Goal: Task Accomplishment & Management: Manage account settings

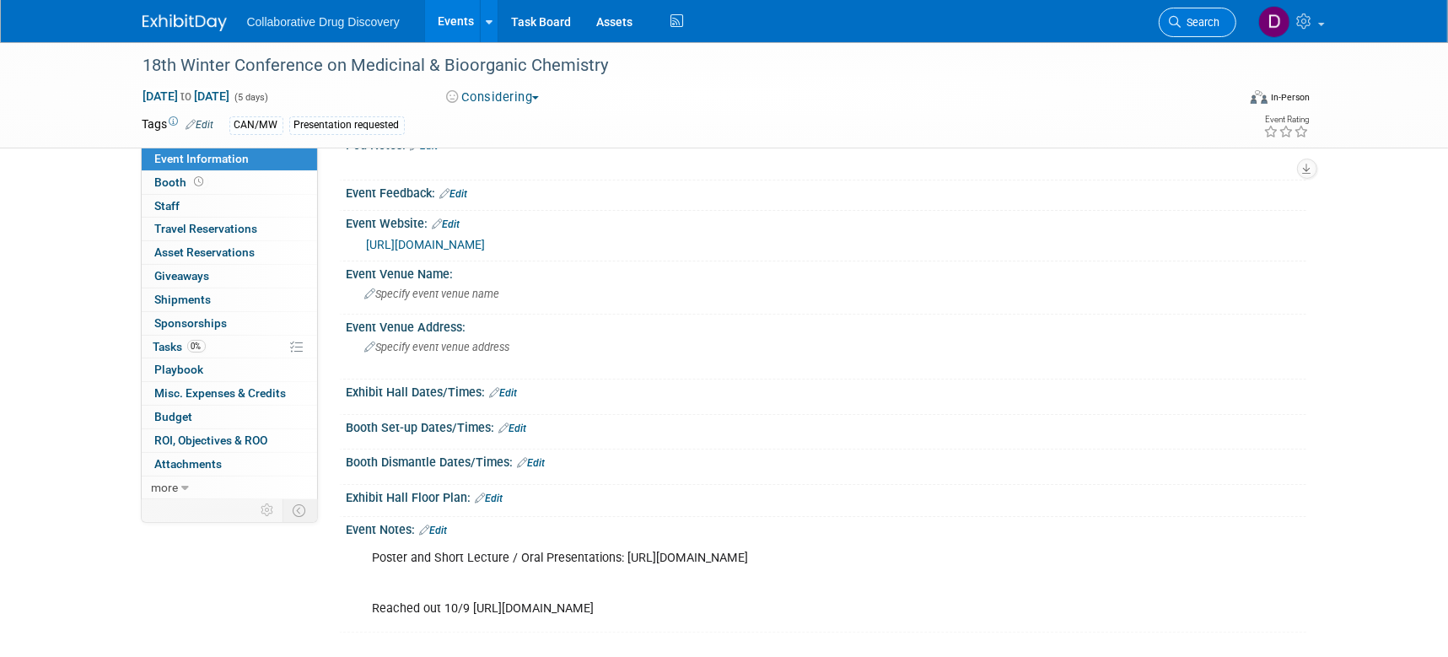
click at [1217, 27] on span "Search" at bounding box center [1201, 22] width 39 height 13
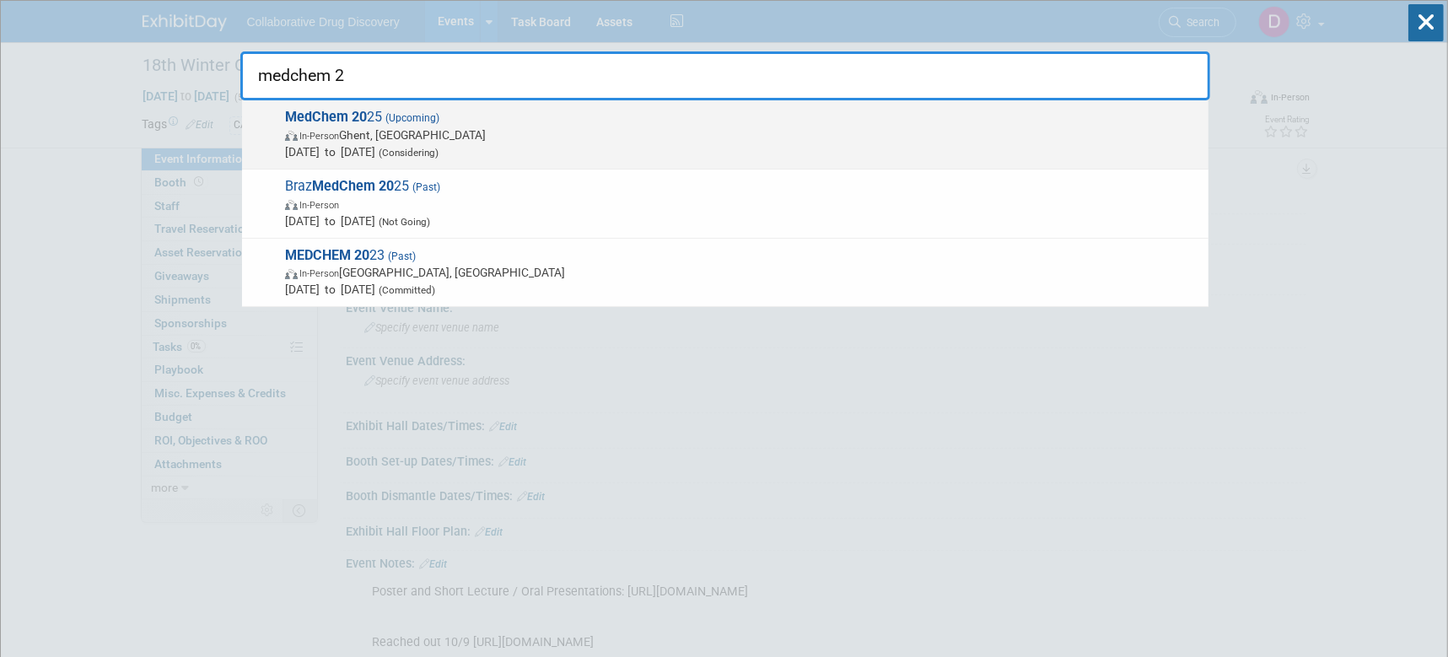
type input "medchem"
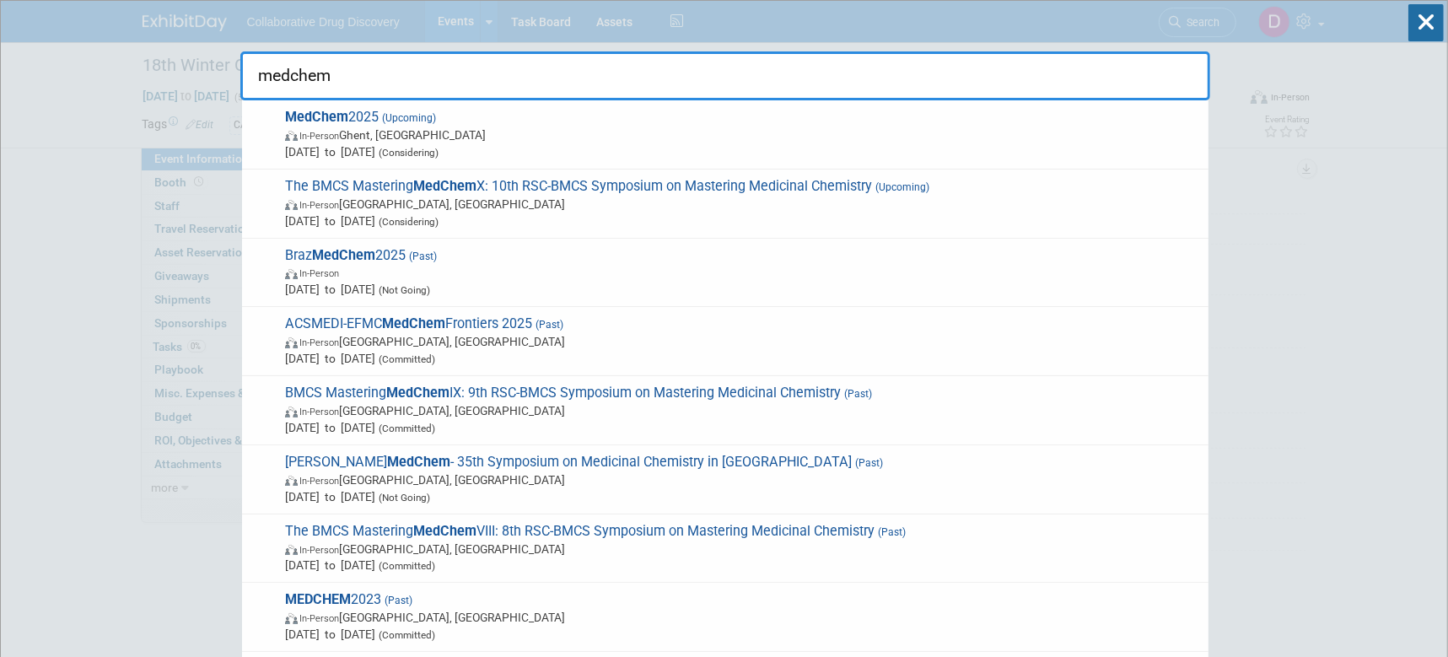
click at [500, 78] on input "medchem" at bounding box center [725, 75] width 970 height 49
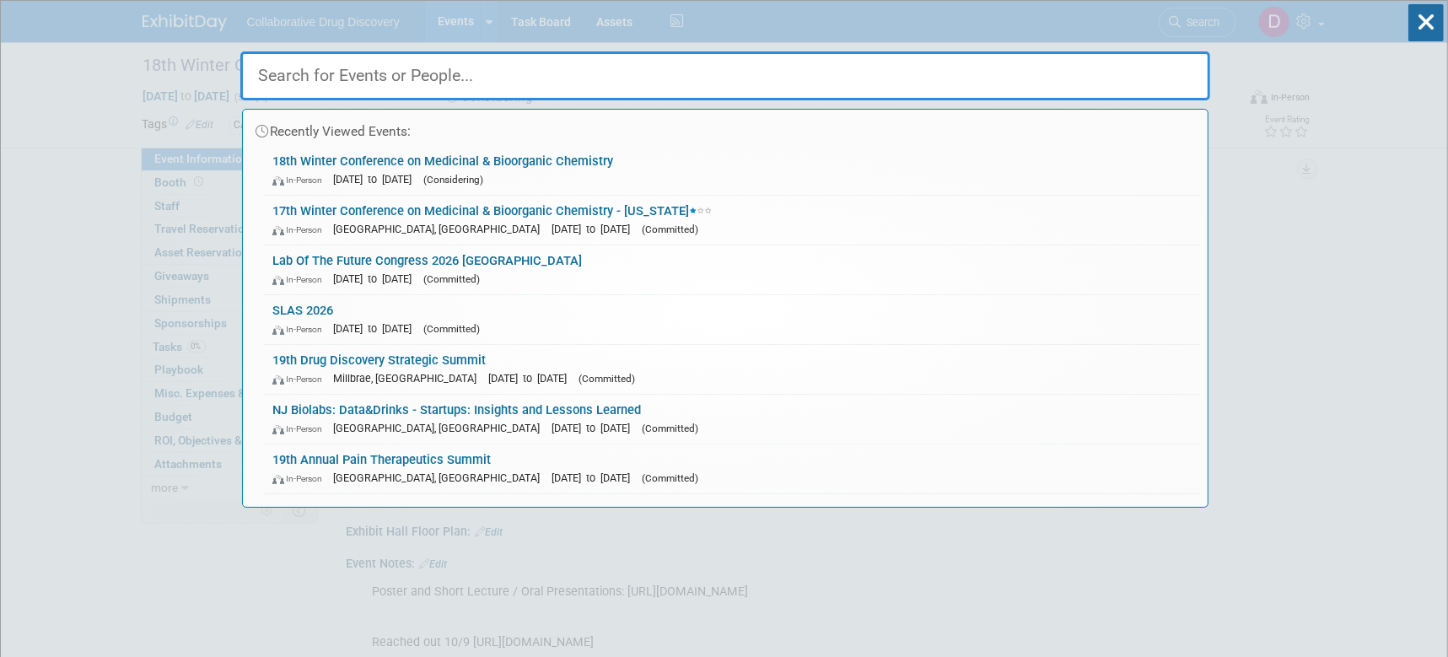
paste input "EFMC-ACSMEDI Medicinal Chemistry Frontiers 2026"
type input "EFMC-ACSMEDI Medicinal Chemistry Frontiers 2026"
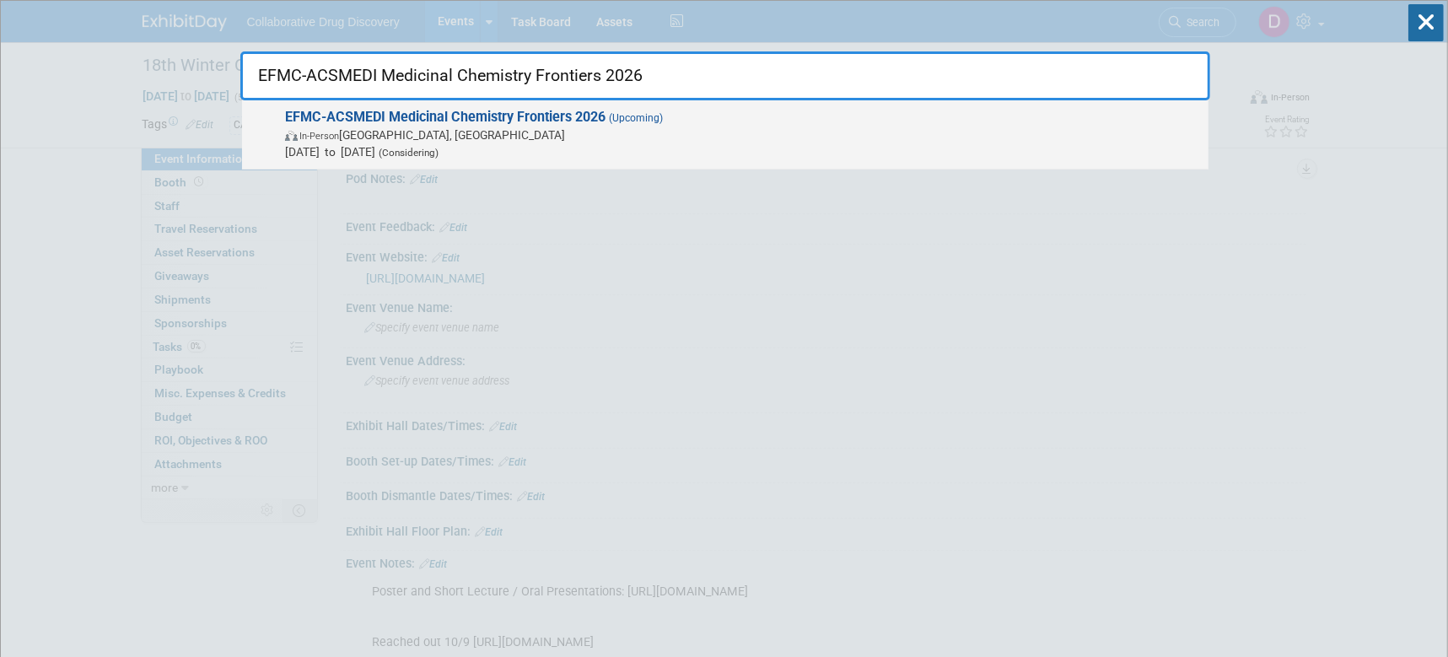
click at [437, 143] on span "Jun 22, 2026 to Jun 25, 2026 (Considering)" at bounding box center [742, 151] width 915 height 17
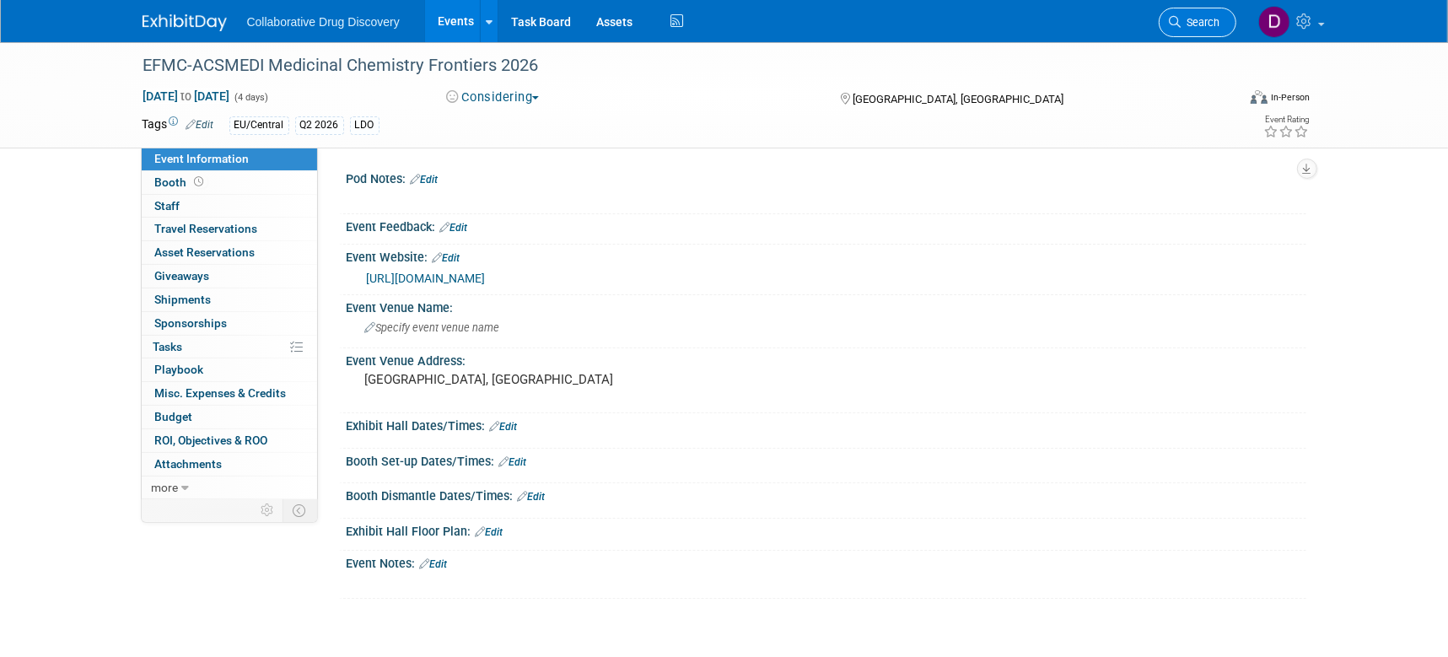
click at [1180, 21] on icon at bounding box center [1176, 22] width 12 height 12
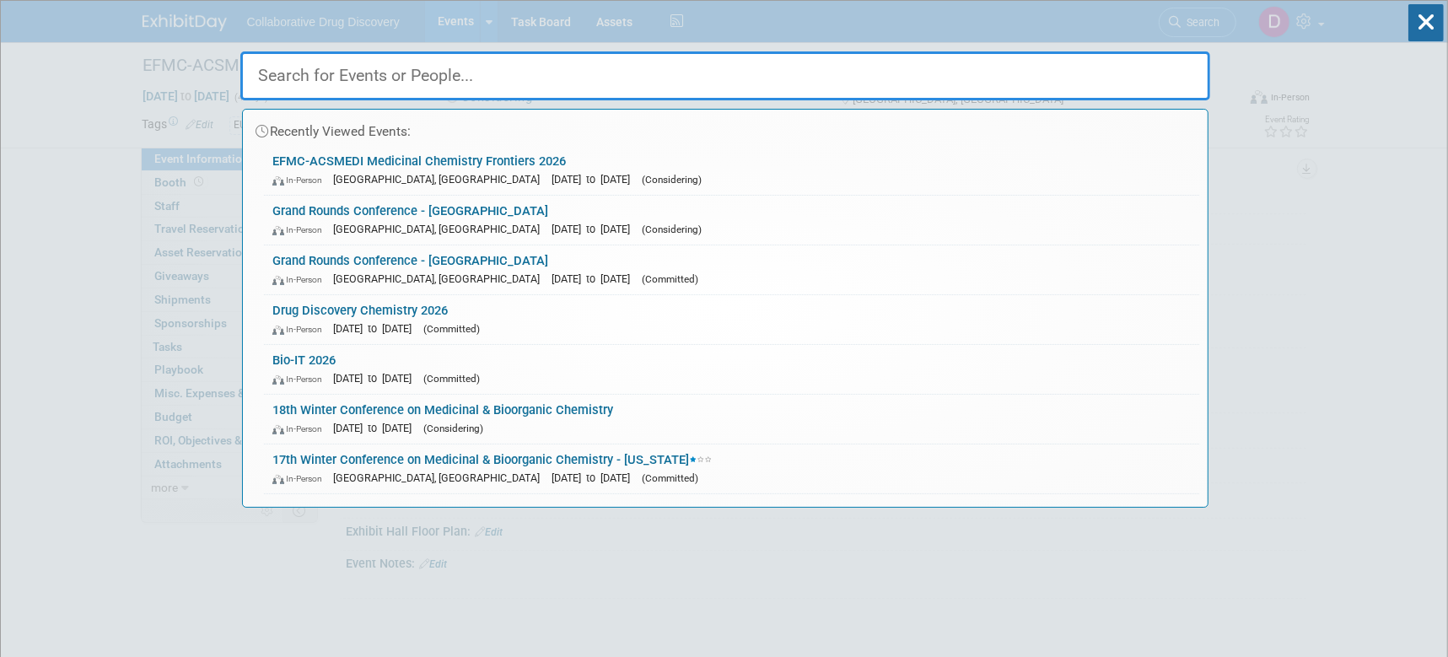
paste input "39th ACS National Medicinal Chemistry Symposium"
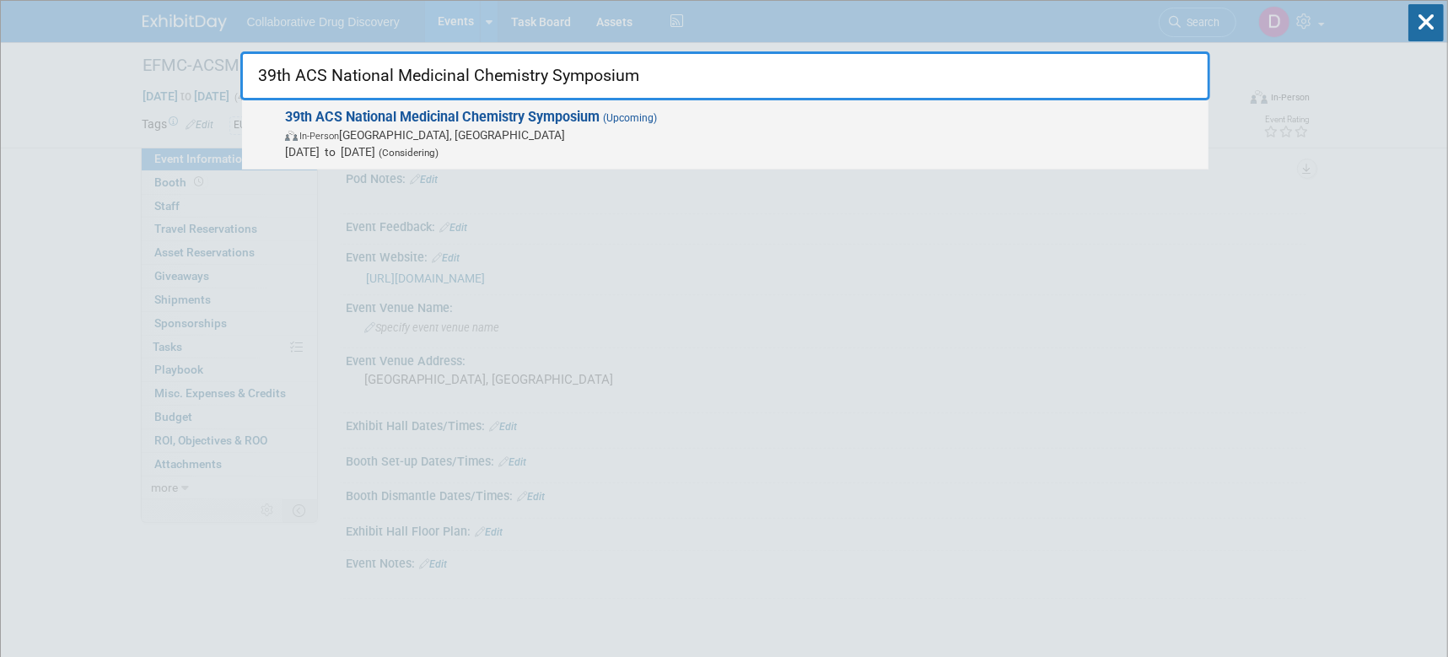
type input "39th ACS National Medicinal Chemistry Symposium"
click at [280, 135] on span "39th ACS National Medicinal Chemistry Symposium (Upcoming) In-Person Atlanta, G…" at bounding box center [740, 134] width 920 height 51
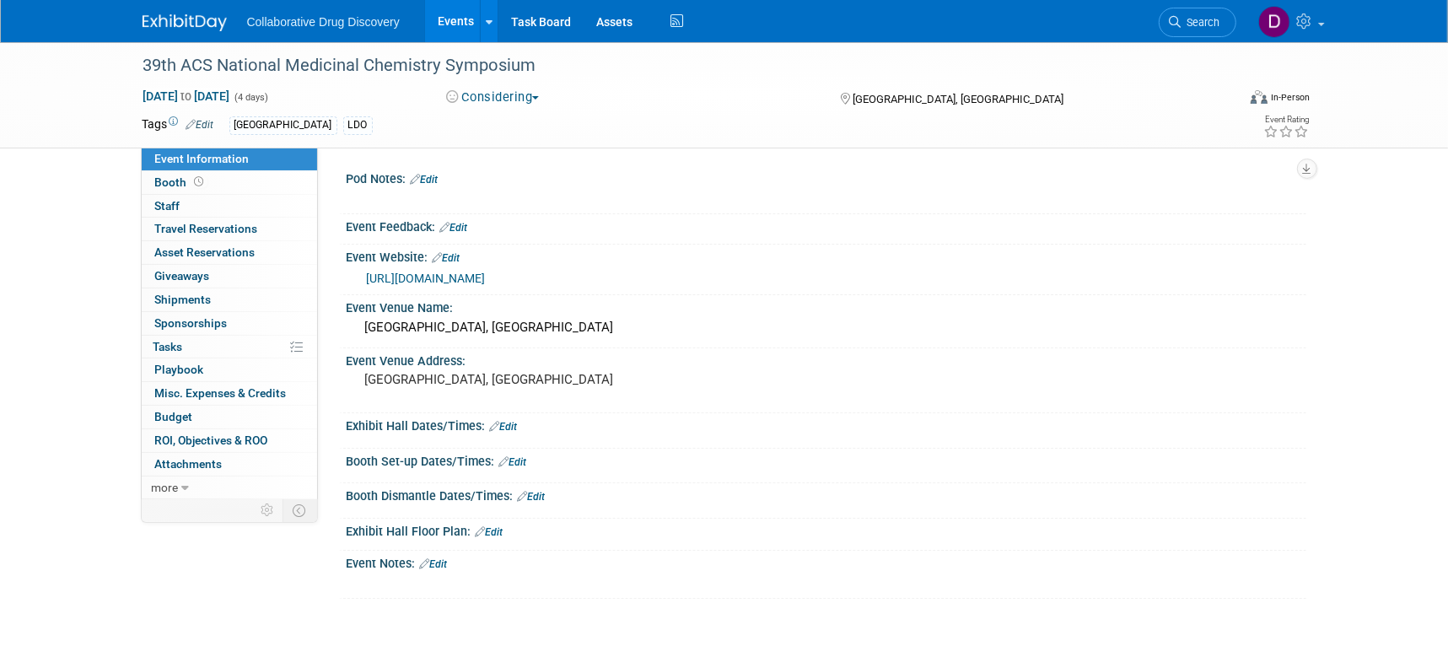
click at [472, 132] on div "North America LDO" at bounding box center [670, 125] width 882 height 19
click at [294, 132] on div "[GEOGRAPHIC_DATA]" at bounding box center [283, 125] width 108 height 18
click at [285, 126] on div "[GEOGRAPHIC_DATA]" at bounding box center [283, 125] width 108 height 18
click at [208, 124] on link "Edit" at bounding box center [200, 125] width 28 height 12
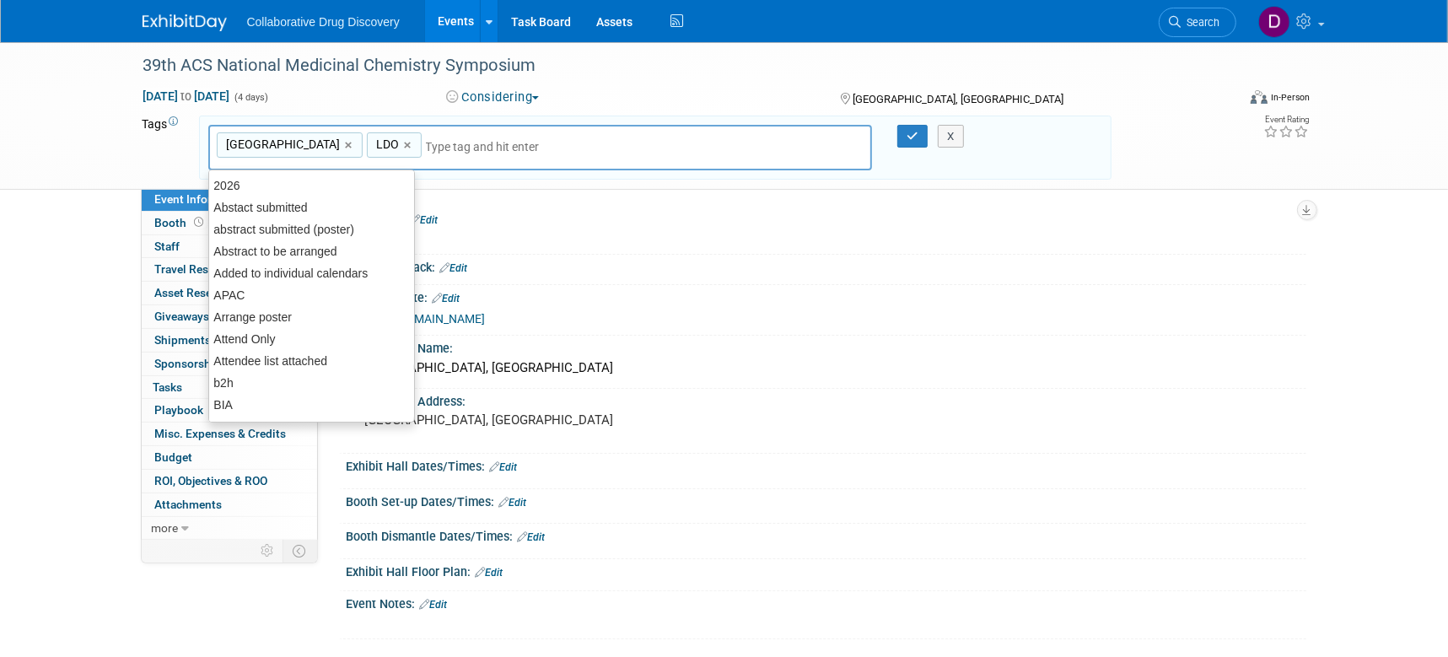
type input "s"
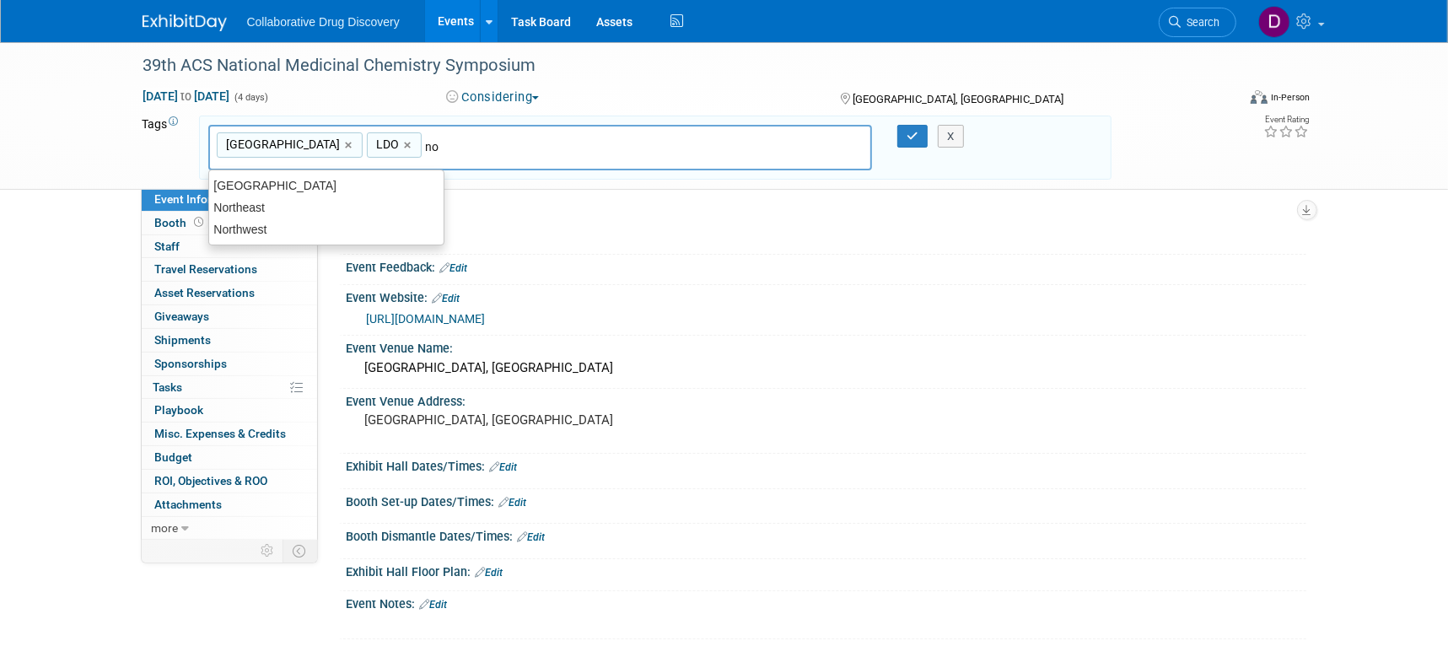
type input "n"
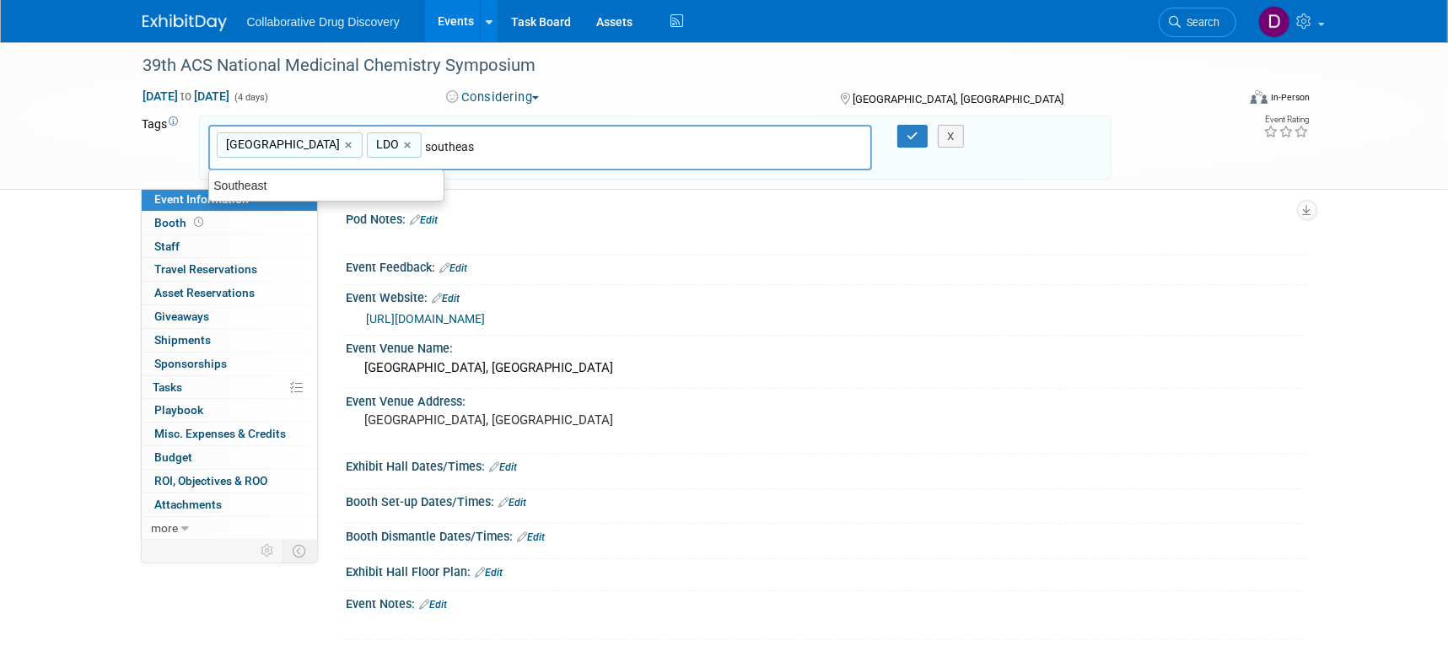
type input "southeast"
click at [407, 187] on div "Southeast" at bounding box center [326, 186] width 236 height 24
type input "North America, LDO, Southeast"
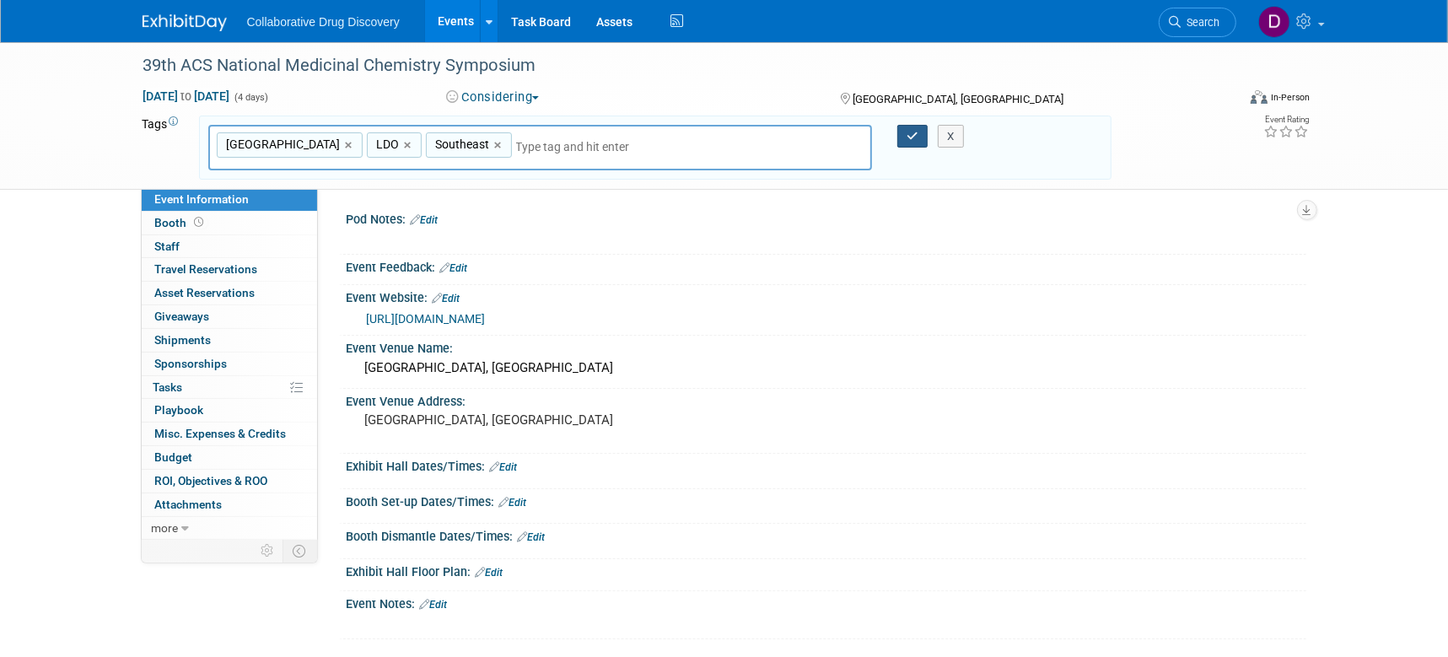
click at [919, 135] on button "button" at bounding box center [912, 137] width 30 height 24
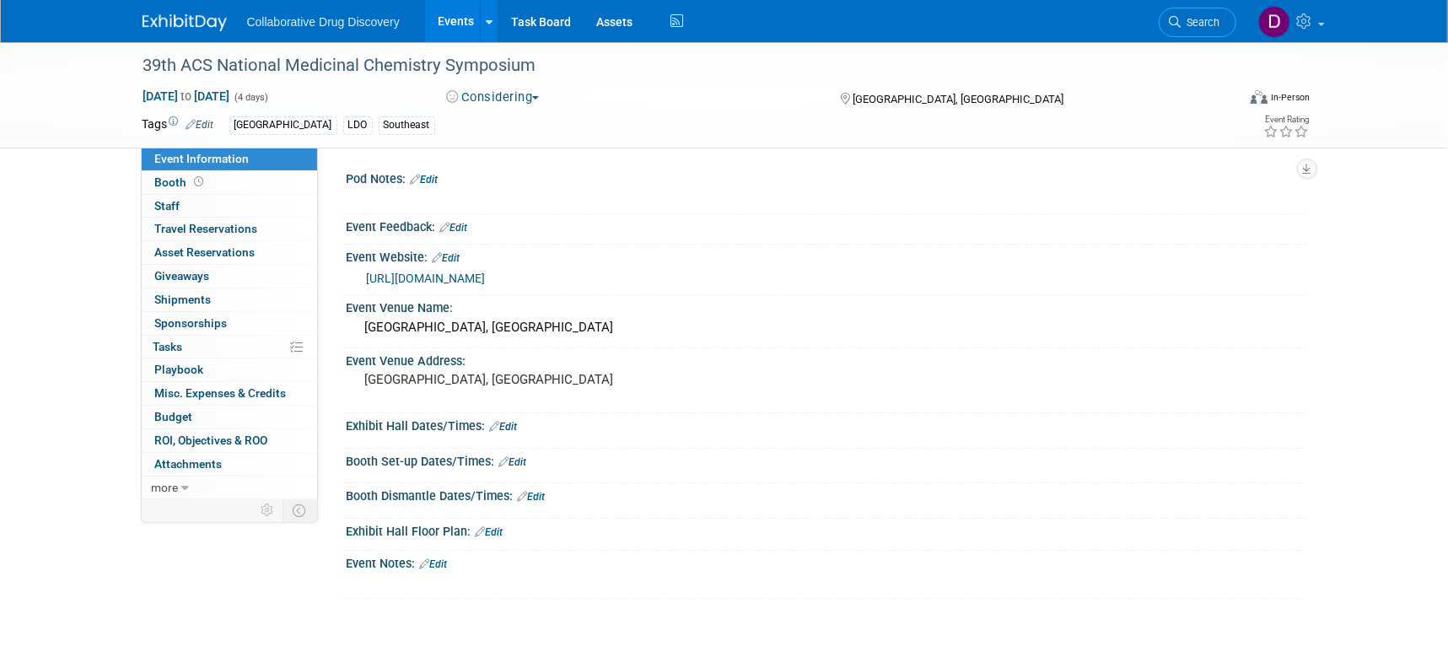
click at [564, 146] on div "39th ACS National Medicinal Chemistry Symposium May 31, 2026 to Jun 3, 2026 (4 …" at bounding box center [724, 94] width 1189 height 105
click at [337, 77] on div "39th ACS National Medicinal Chemistry Symposium" at bounding box center [674, 66] width 1074 height 30
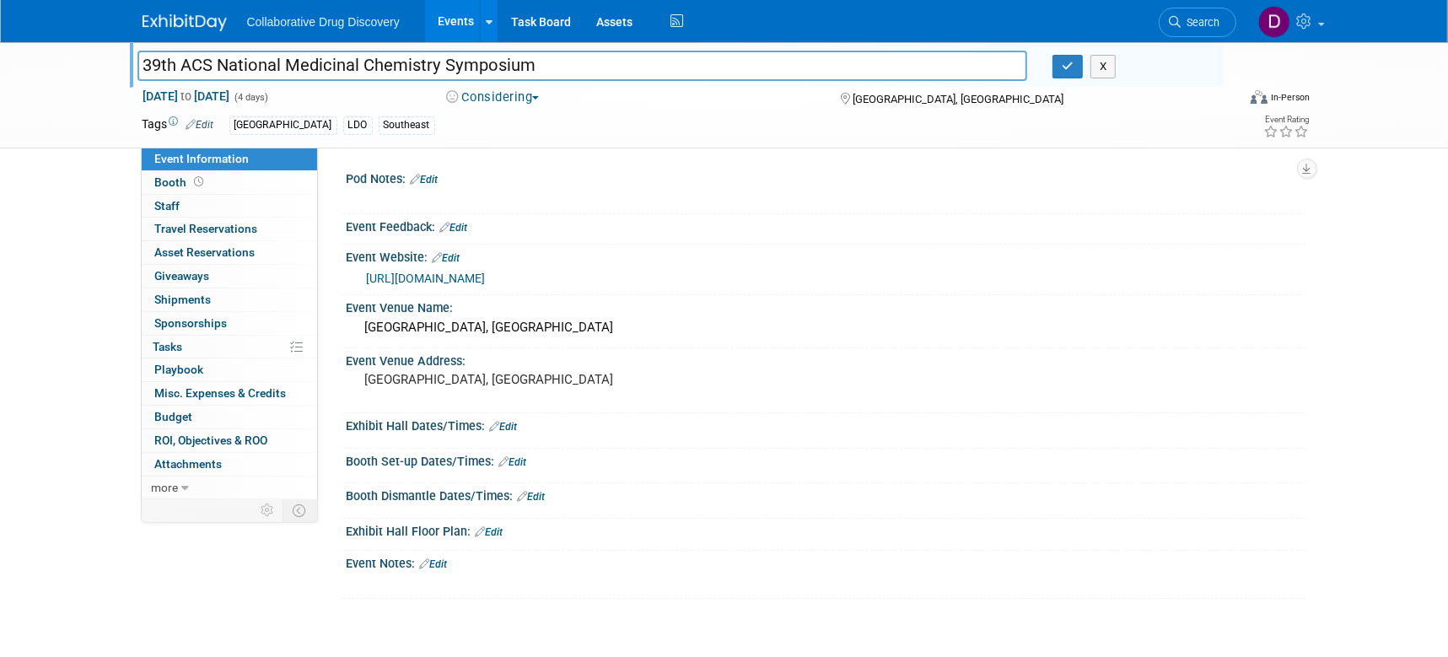
click at [337, 77] on input "39th ACS National Medicinal Chemistry Symposium" at bounding box center [582, 66] width 891 height 30
click at [545, 95] on button "Considering" at bounding box center [492, 98] width 105 height 18
click at [546, 123] on link "Committed" at bounding box center [507, 125] width 133 height 24
click at [676, 125] on div "North America LDO Southeast" at bounding box center [670, 125] width 882 height 19
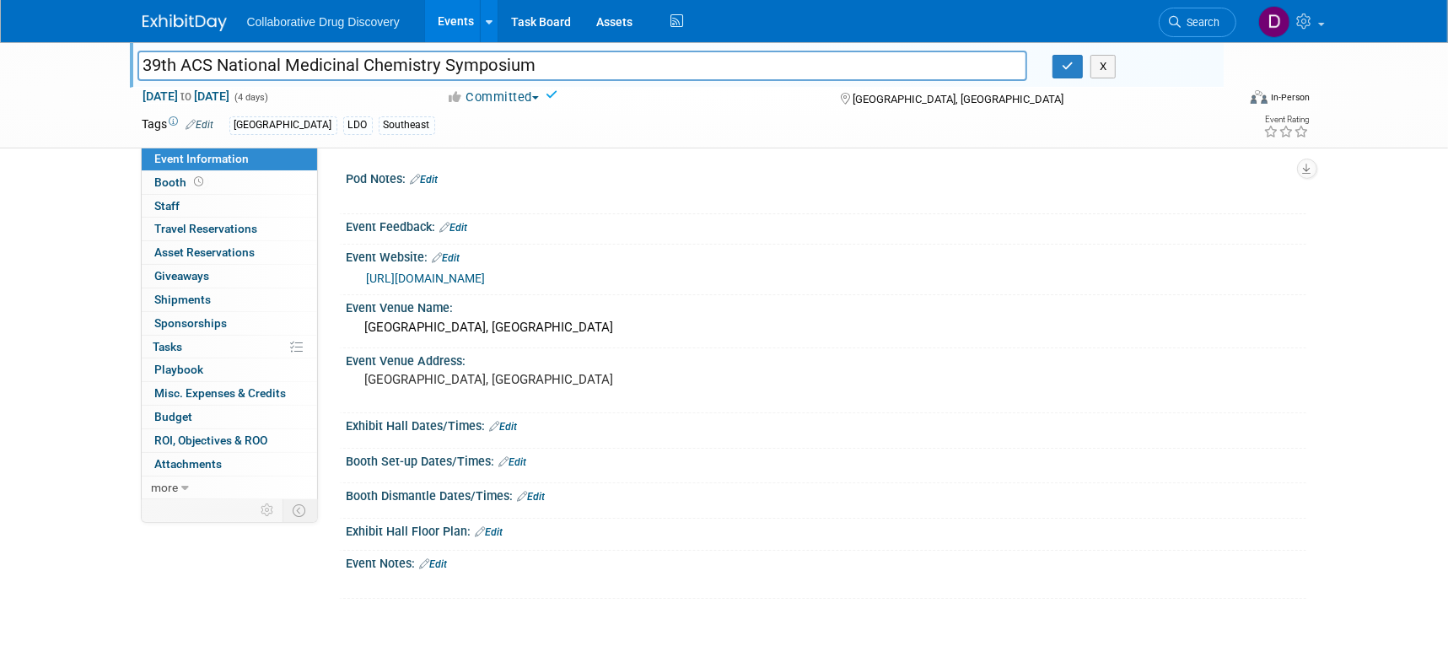
click at [529, 75] on input "39th ACS National Medicinal Chemistry Symposium" at bounding box center [582, 66] width 891 height 30
click at [703, 109] on div "May 31, 2026 to Jun 3, 2026 (4 days) May 31, 2026 to Jun 3, 2026 Committed Comm…" at bounding box center [727, 100] width 1194 height 25
click at [1069, 73] on button "button" at bounding box center [1068, 67] width 30 height 24
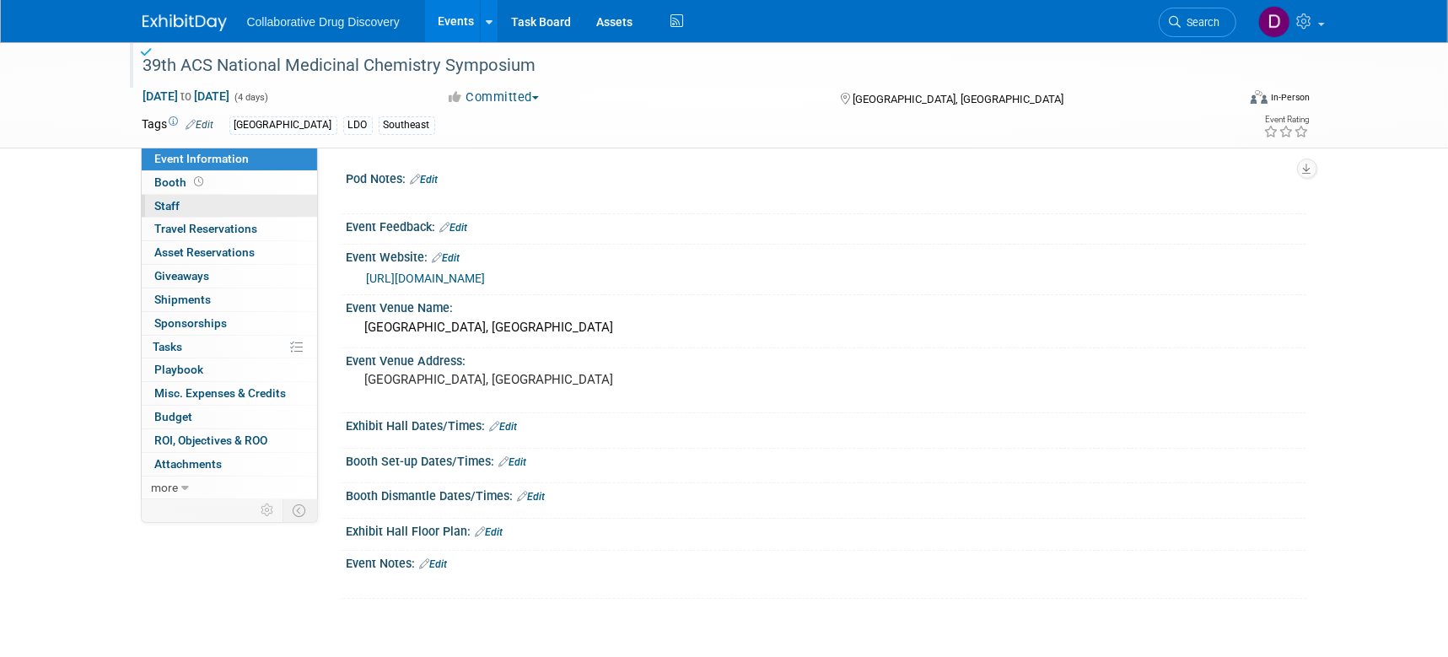
click at [184, 197] on link "0 Staff 0" at bounding box center [229, 206] width 175 height 23
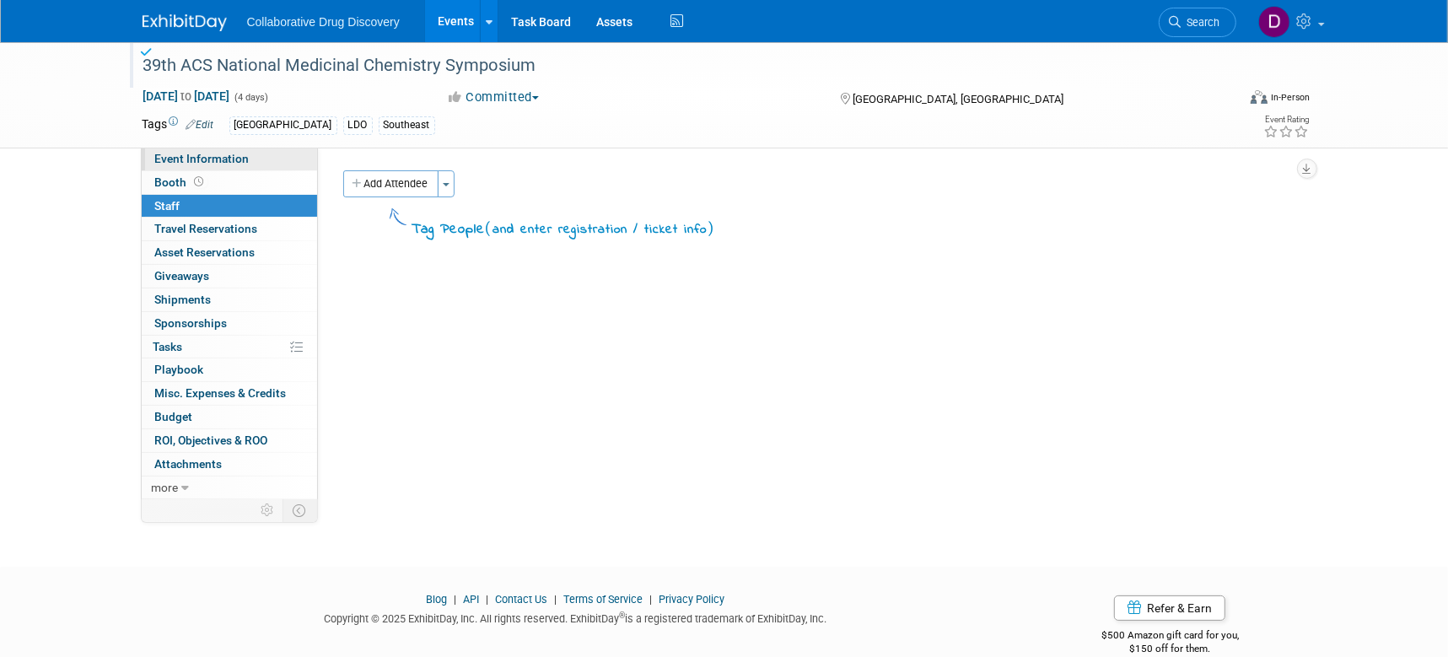
click at [198, 154] on span "Event Information" at bounding box center [202, 158] width 94 height 13
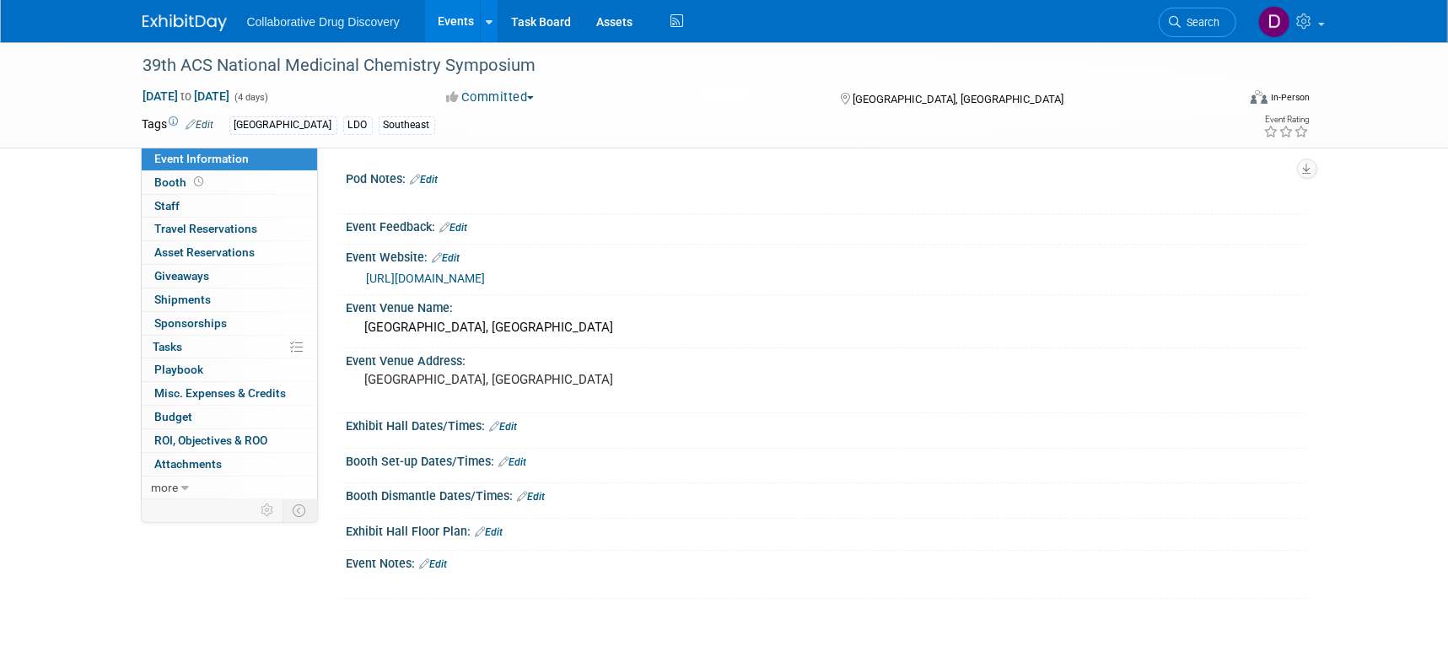
scroll to position [30, 0]
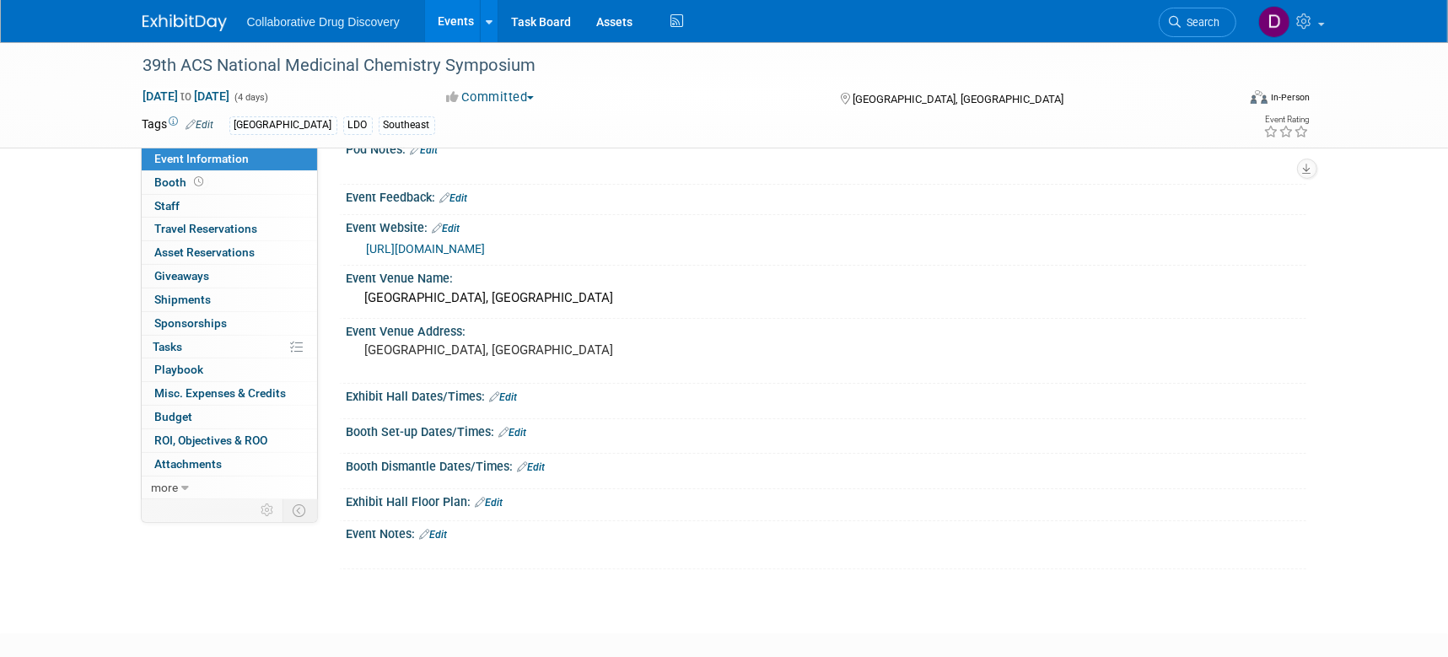
click at [448, 521] on div "Event Notes: Edit" at bounding box center [827, 532] width 960 height 22
click at [442, 536] on link "Edit" at bounding box center [434, 535] width 28 height 12
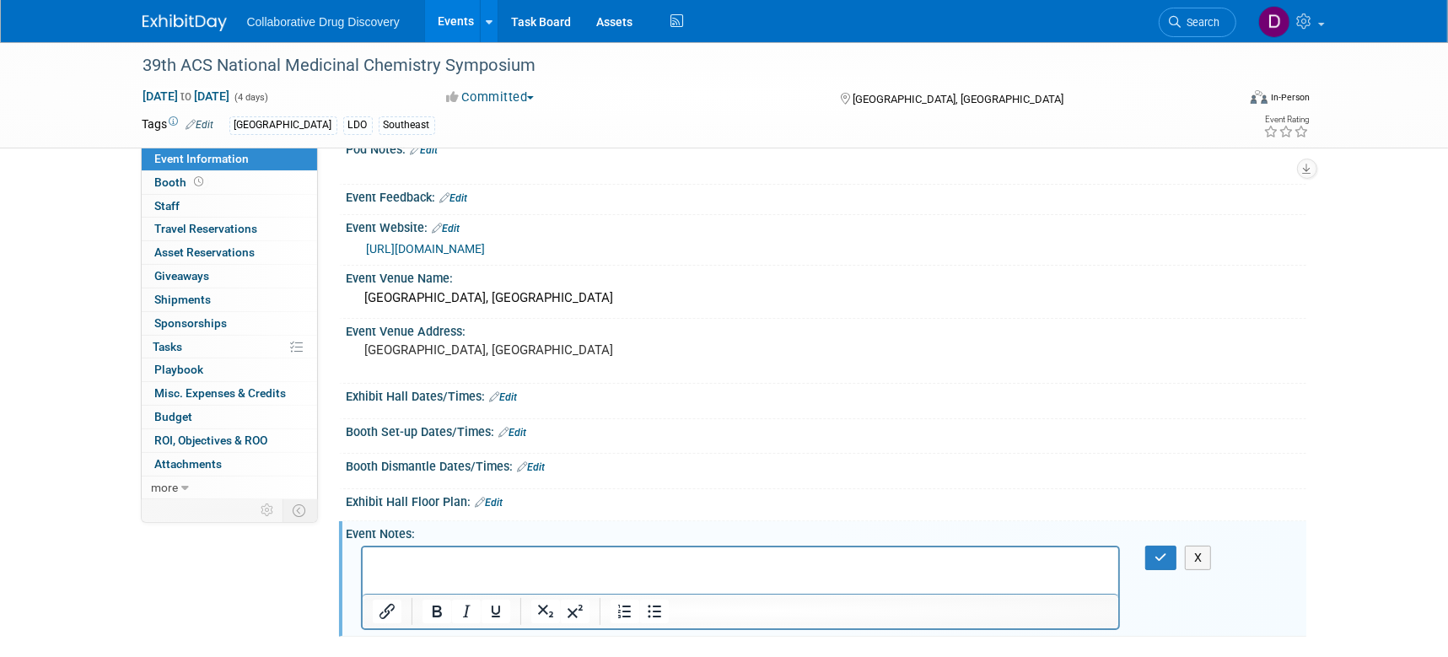
scroll to position [0, 0]
click at [1132, 557] on div at bounding box center [747, 588] width 773 height 84
click at [1137, 554] on div "X" at bounding box center [1172, 558] width 78 height 24
click at [1144, 552] on div "X" at bounding box center [1172, 558] width 78 height 24
click at [1153, 551] on button "button" at bounding box center [1160, 558] width 31 height 24
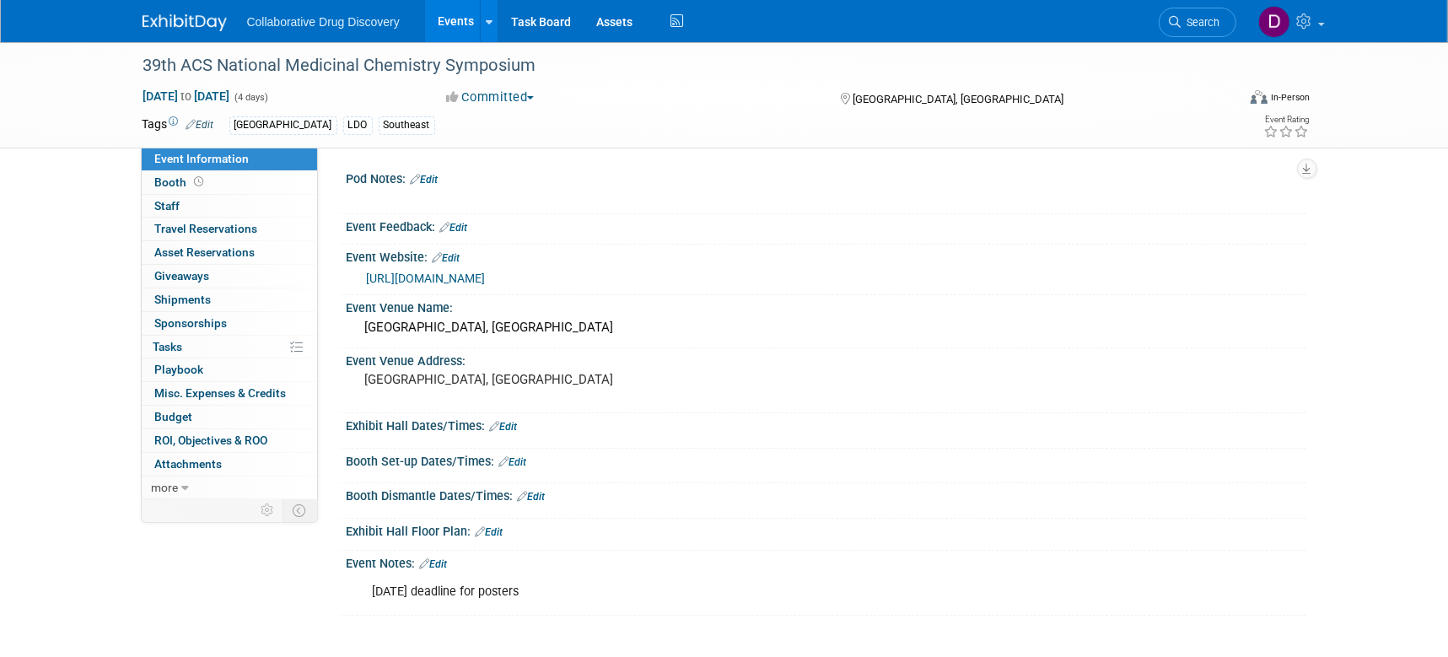
scroll to position [8, 0]
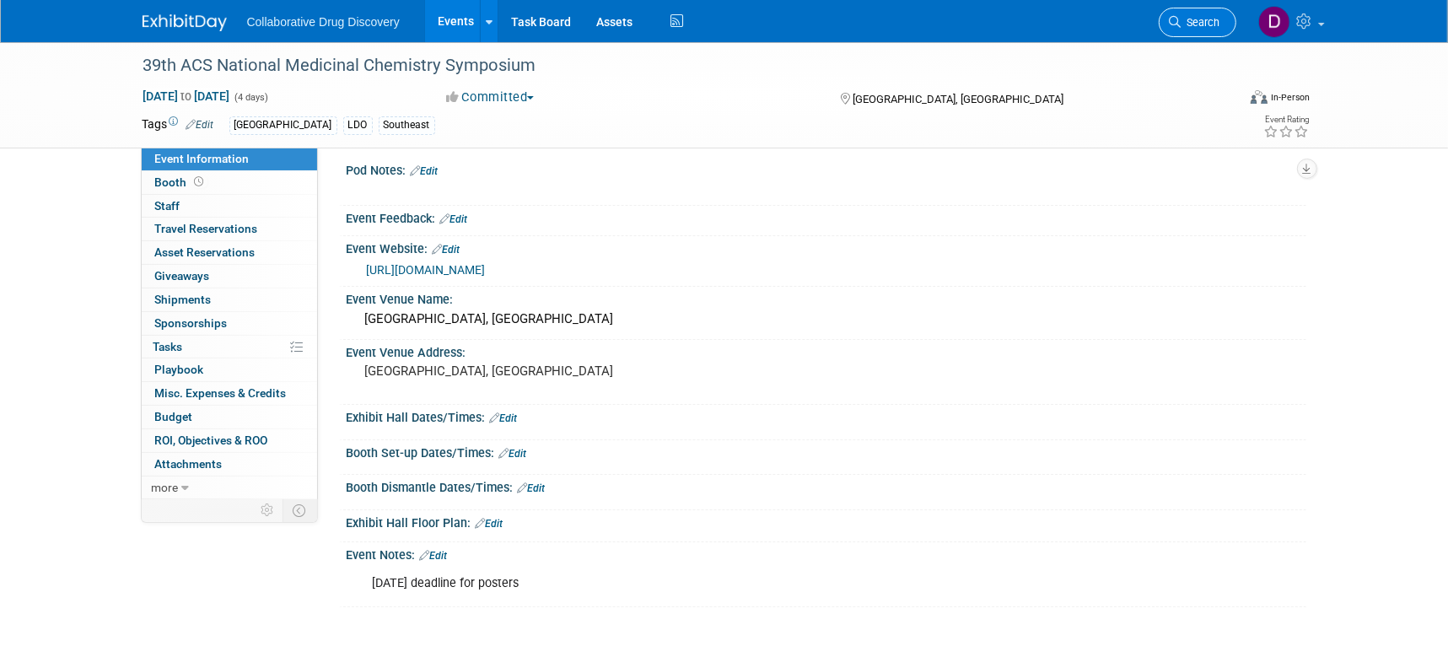
click at [1174, 24] on icon at bounding box center [1176, 22] width 12 height 12
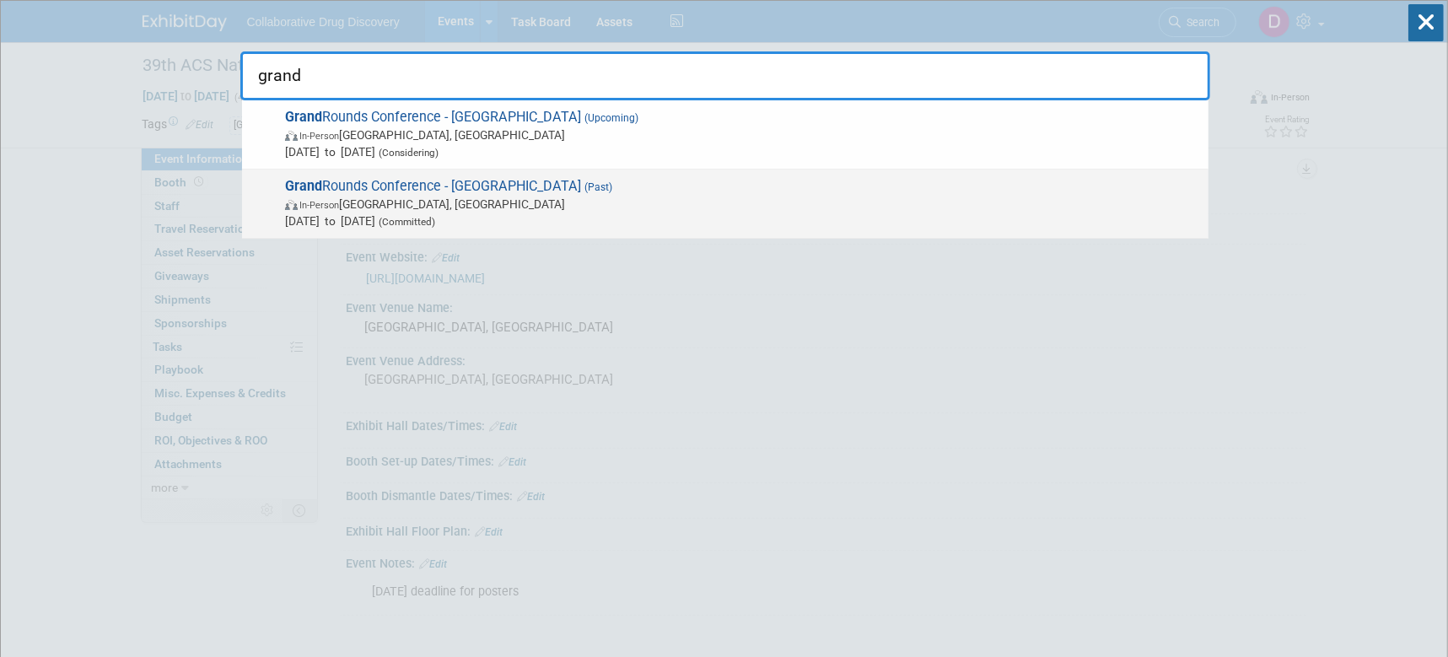
type input "grand"
click at [540, 186] on span "Grand Rounds Conference - Chicago (Past) In-Person Chicago, IL Jun 4, 2025 to J…" at bounding box center [740, 203] width 920 height 51
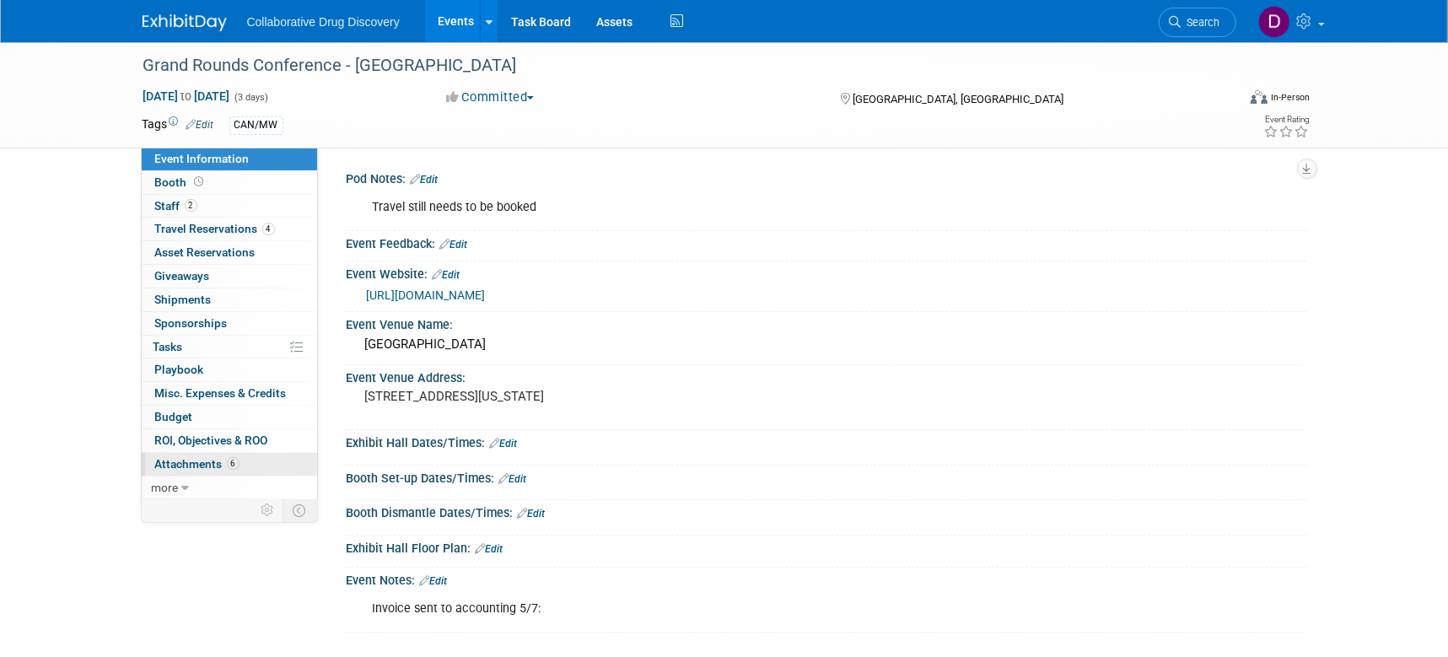
click at [227, 465] on span "6" at bounding box center [233, 463] width 13 height 13
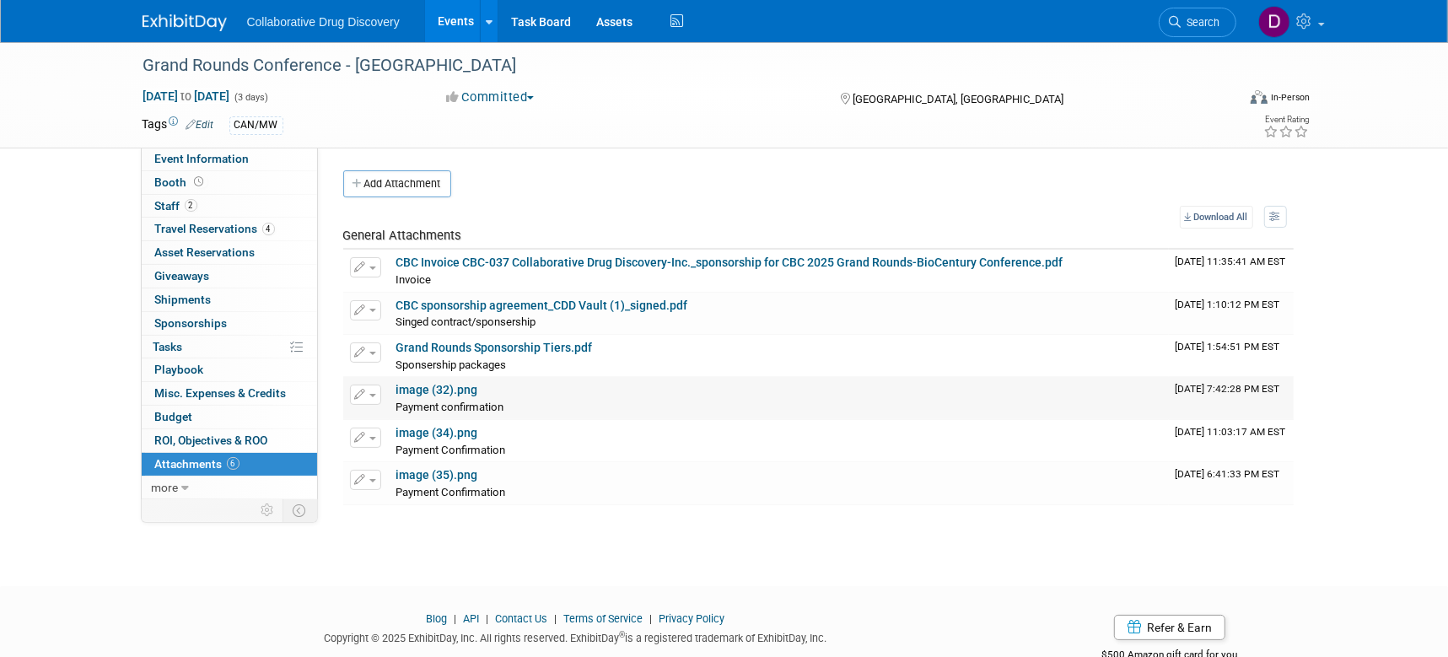
click at [440, 383] on link "image (32).png" at bounding box center [437, 389] width 82 height 13
click at [484, 348] on link "Grand Rounds Sponsorship Tiers.pdf" at bounding box center [494, 347] width 197 height 13
